Goal: Task Accomplishment & Management: Manage account settings

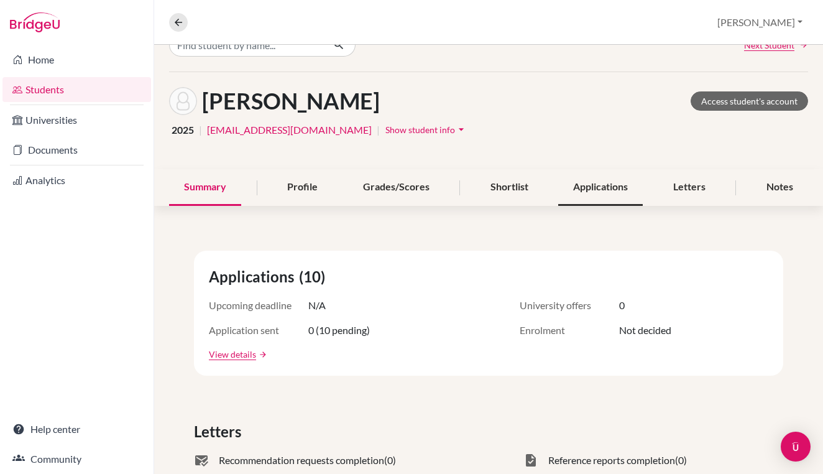
scroll to position [27, 0]
click at [773, 183] on div "Notes" at bounding box center [779, 186] width 57 height 37
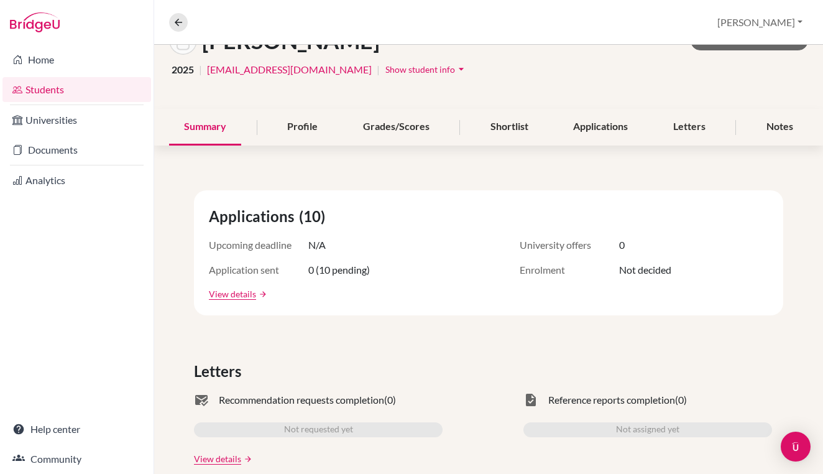
scroll to position [89, 0]
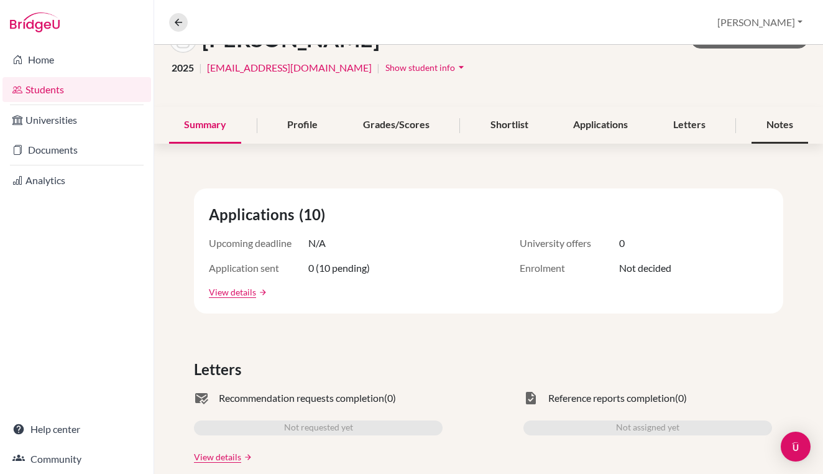
click at [758, 131] on div "Notes" at bounding box center [779, 125] width 57 height 37
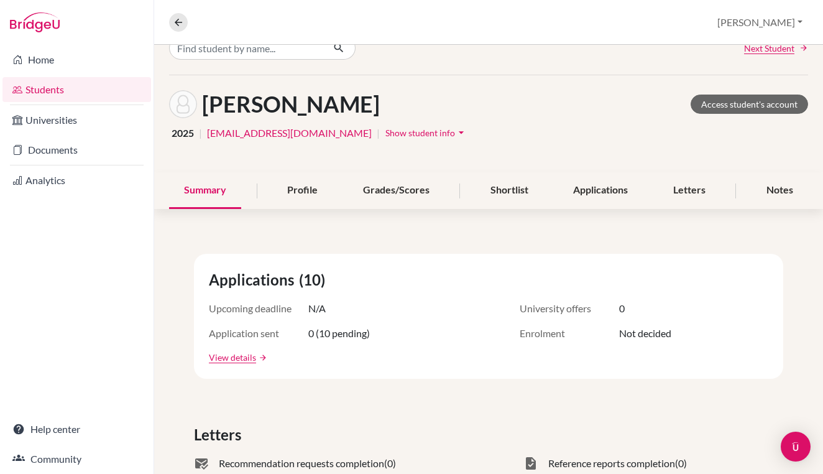
scroll to position [32, 0]
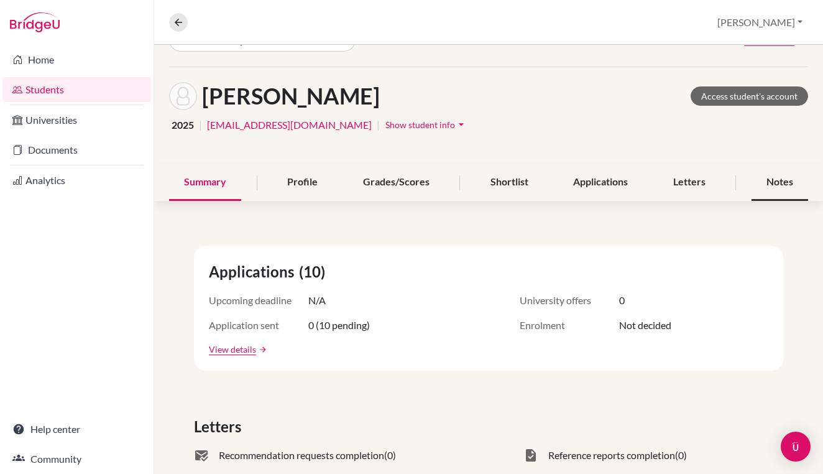
click at [774, 176] on div "Notes" at bounding box center [779, 182] width 57 height 37
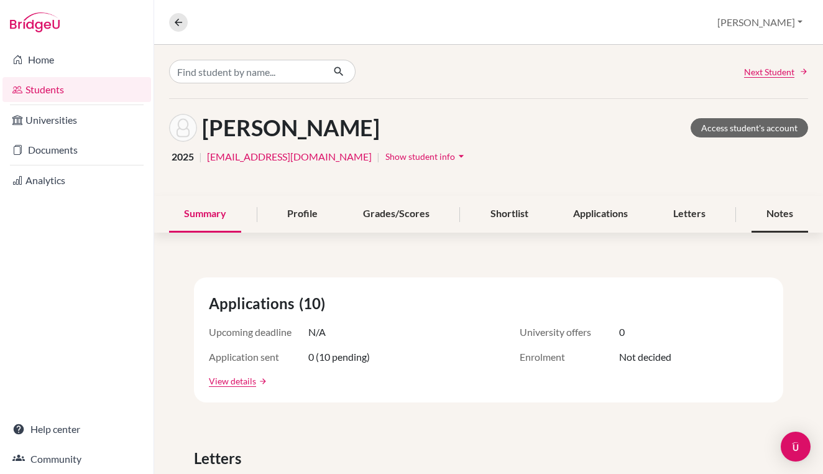
click at [764, 211] on div "Notes" at bounding box center [779, 214] width 57 height 37
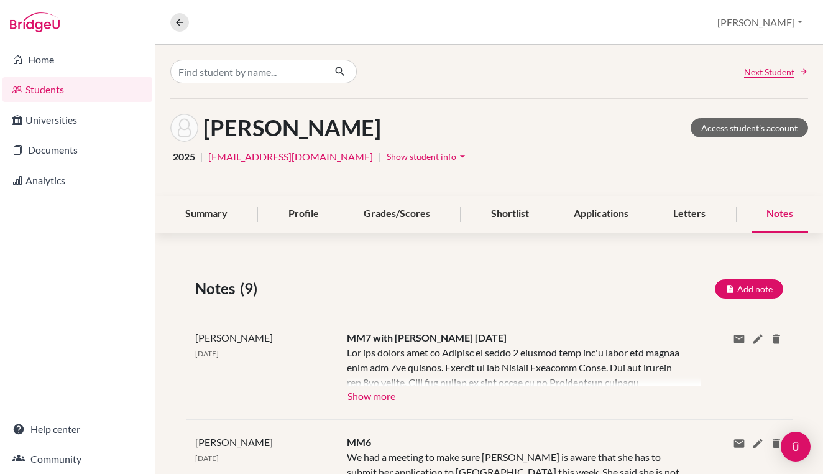
click at [771, 195] on div "[PERSON_NAME] Access student's account 2025 | [EMAIL_ADDRESS][DOMAIN_NAME] | Sh…" at bounding box center [488, 147] width 667 height 97
click at [769, 212] on div "Notes" at bounding box center [779, 214] width 57 height 37
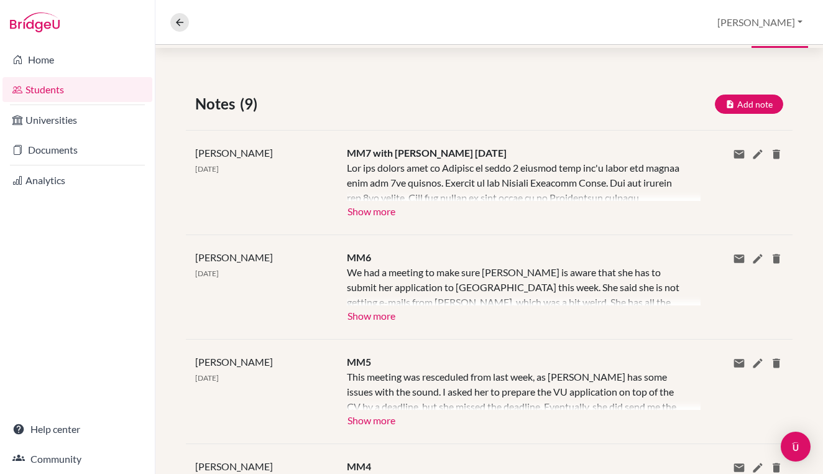
scroll to position [194, 0]
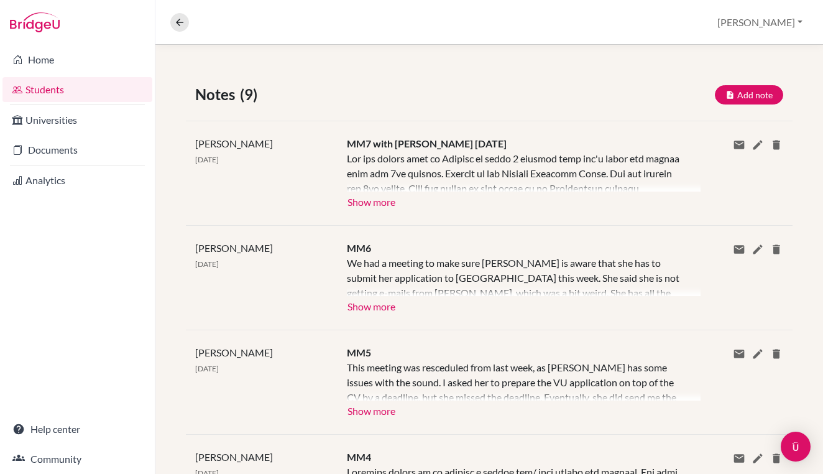
click at [380, 196] on button "Show more" at bounding box center [371, 200] width 49 height 19
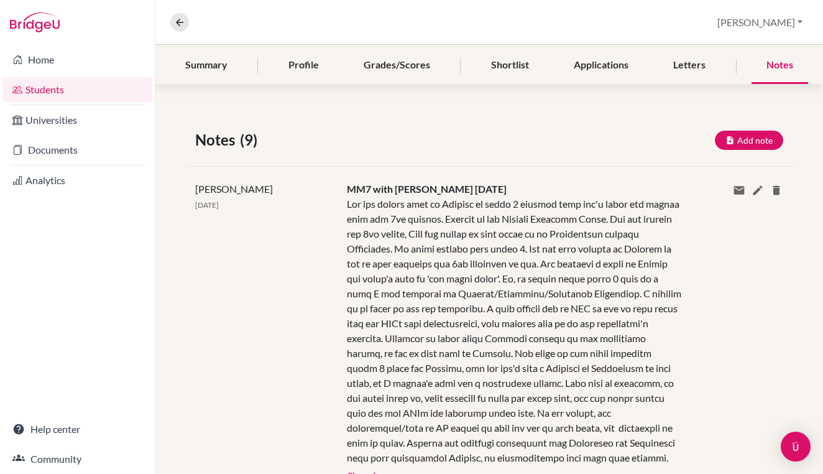
scroll to position [10, 0]
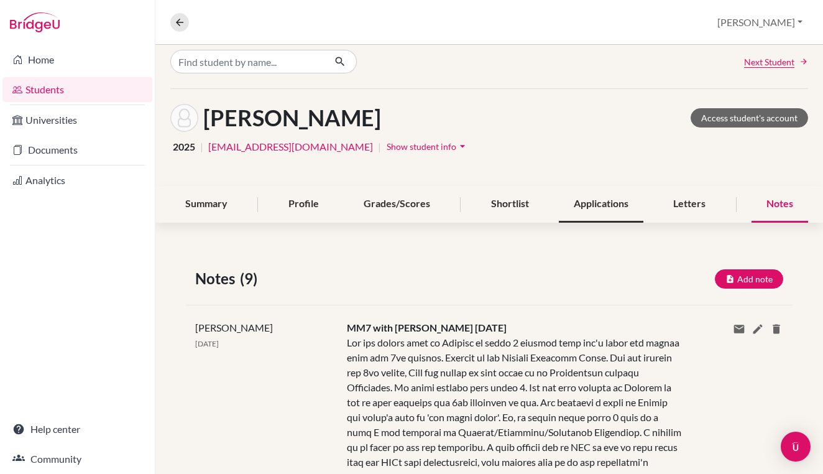
click at [600, 206] on div "Applications" at bounding box center [601, 204] width 85 height 37
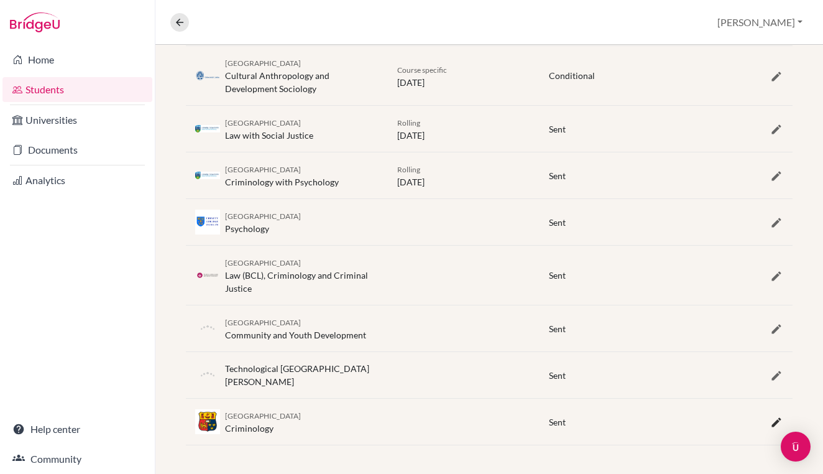
click at [771, 418] on icon "button" at bounding box center [776, 422] width 12 height 12
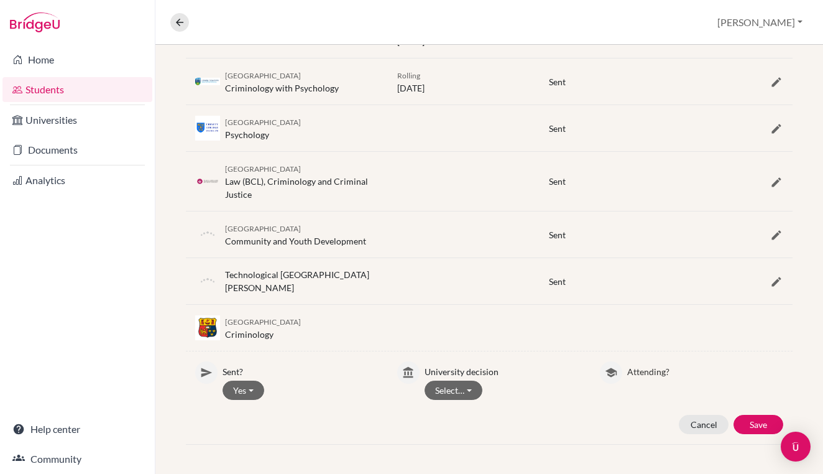
scroll to position [476, 0]
click at [468, 392] on button "Select…" at bounding box center [453, 390] width 58 height 19
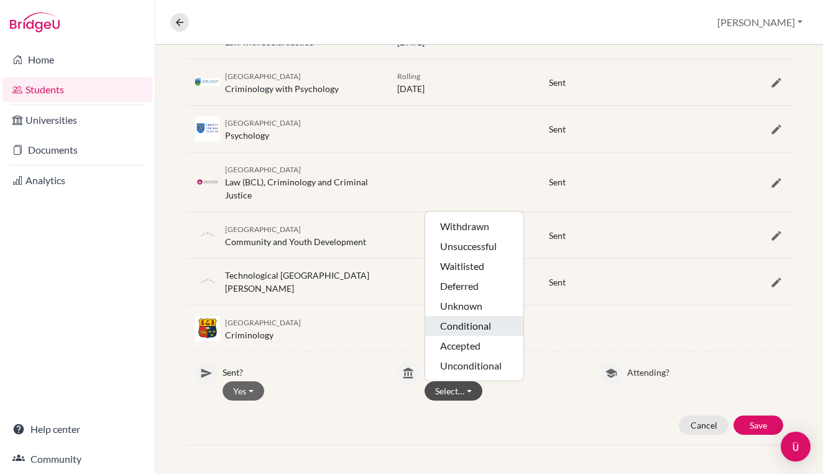
click at [485, 333] on button "Conditional" at bounding box center [474, 326] width 98 height 20
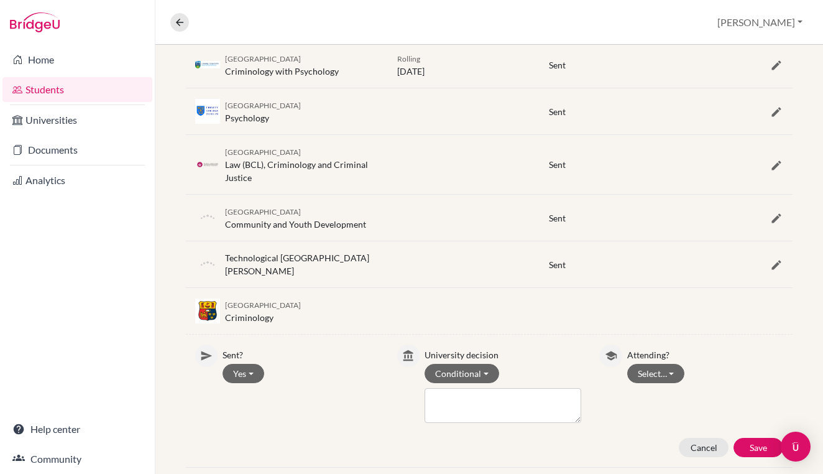
scroll to position [494, 0]
click at [678, 378] on button "Select…" at bounding box center [656, 372] width 58 height 19
click at [695, 375] on div "Select… Attending Not attending" at bounding box center [705, 372] width 156 height 19
click at [760, 440] on button "Save" at bounding box center [758, 446] width 50 height 19
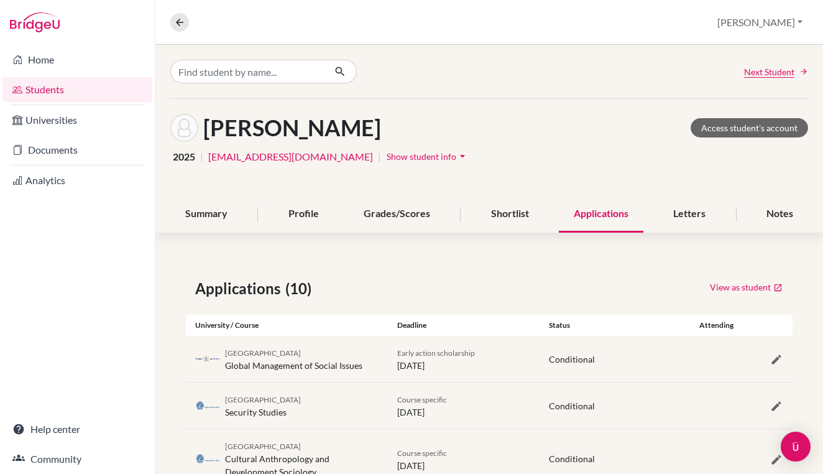
scroll to position [0, 0]
click at [524, 223] on div "Shortlist" at bounding box center [510, 214] width 68 height 37
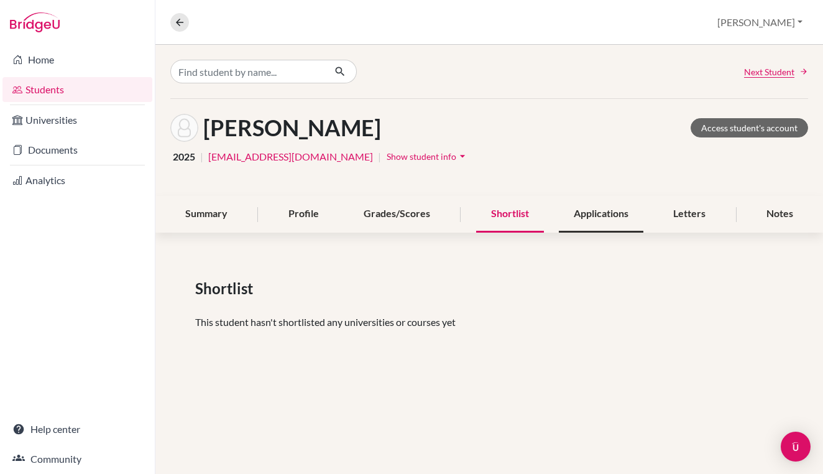
click at [597, 217] on div "Applications" at bounding box center [601, 214] width 85 height 37
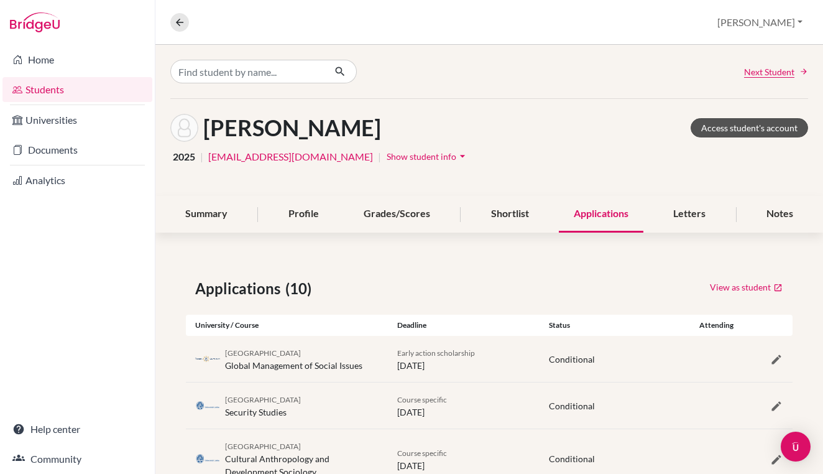
click at [735, 125] on link "Access student's account" at bounding box center [748, 127] width 117 height 19
